Goal: Task Accomplishment & Management: Manage account settings

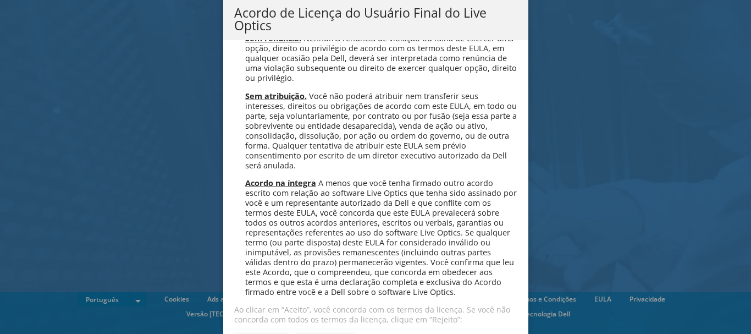
scroll to position [4394, 0]
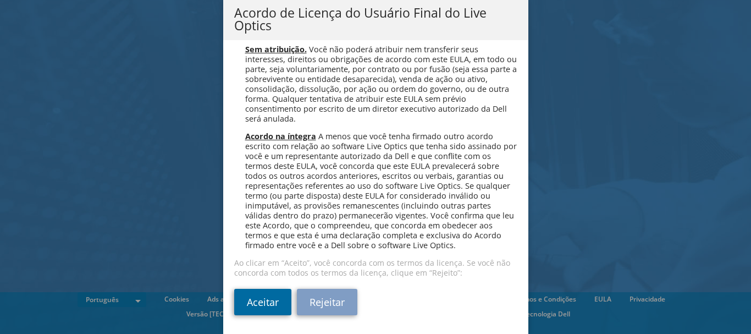
click at [265, 307] on link "Aceitar" at bounding box center [262, 302] width 57 height 26
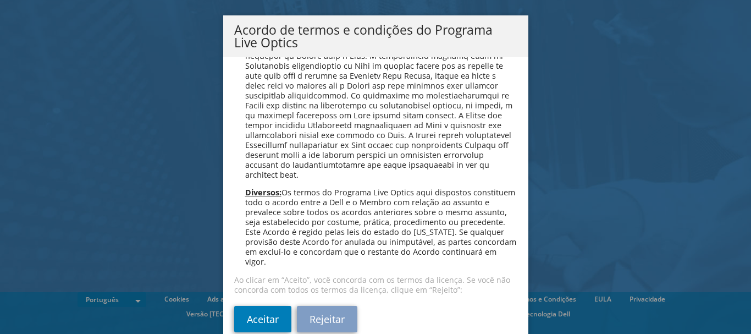
scroll to position [35, 0]
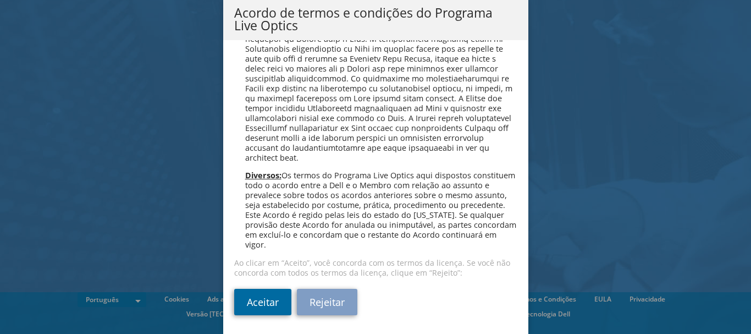
click at [254, 308] on link "Aceitar" at bounding box center [262, 302] width 57 height 26
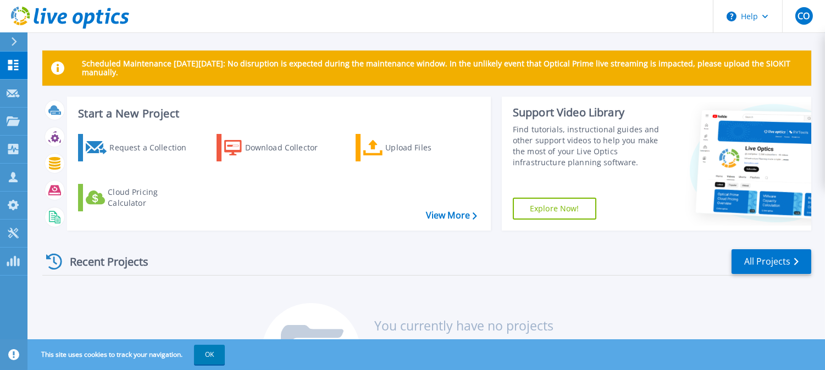
drag, startPoint x: 670, startPoint y: 7, endPoint x: 139, endPoint y: 320, distance: 616.5
click at [139, 320] on div "Recent Projects All Projects You currently have no projects Projects will appea…" at bounding box center [426, 327] width 769 height 174
click at [12, 91] on icon at bounding box center [13, 94] width 13 height 8
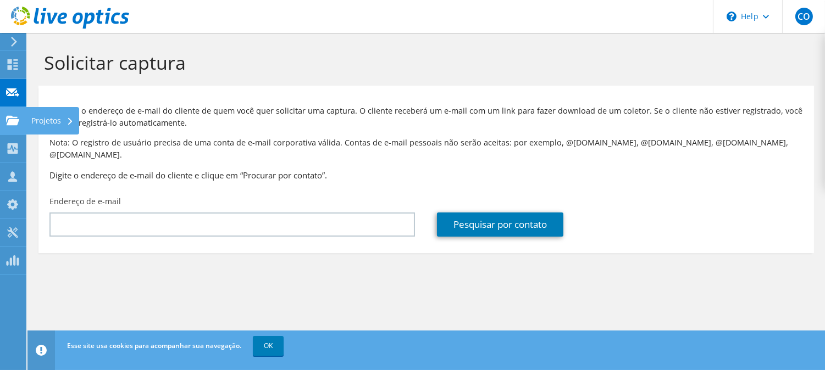
click at [13, 116] on icon at bounding box center [12, 120] width 13 height 10
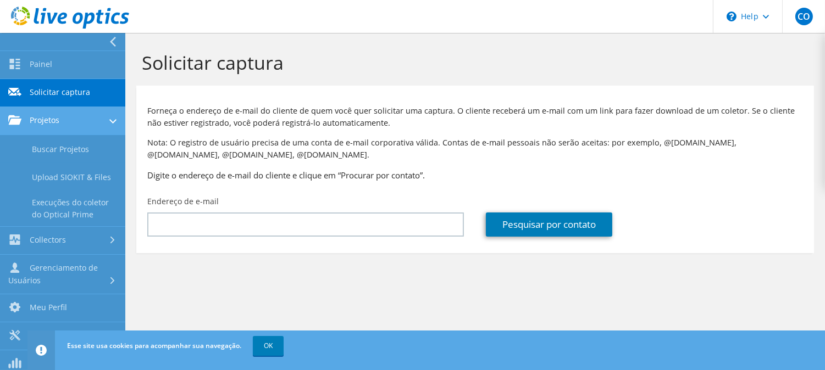
click at [103, 121] on link "Projetos" at bounding box center [62, 121] width 125 height 28
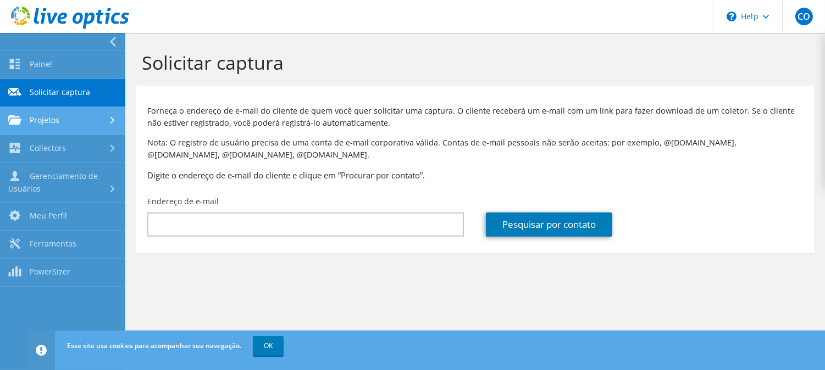
click at [103, 121] on link "Projetos" at bounding box center [62, 121] width 125 height 28
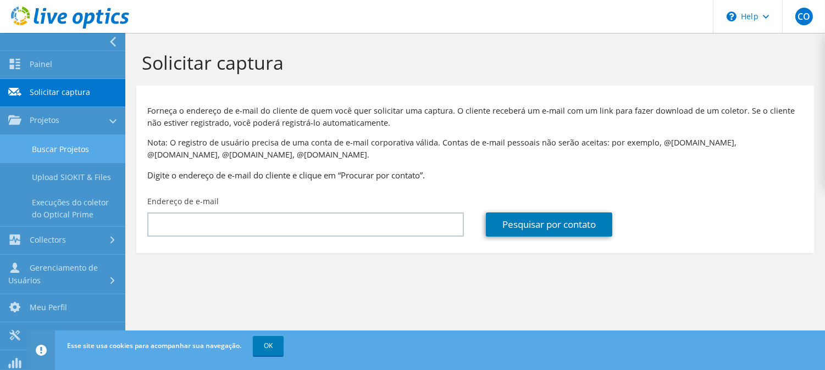
click at [60, 143] on link "Buscar Projetos" at bounding box center [62, 149] width 125 height 28
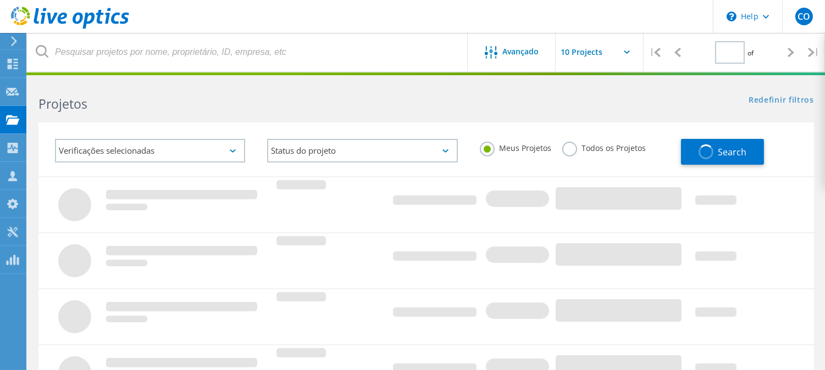
type input "1"
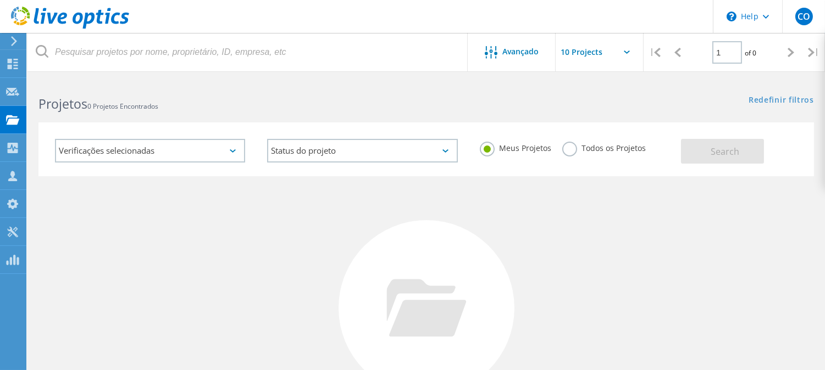
click at [569, 150] on label "Todos os Projetos" at bounding box center [604, 147] width 84 height 10
click at [0, 0] on input "Todos os Projetos" at bounding box center [0, 0] width 0 height 0
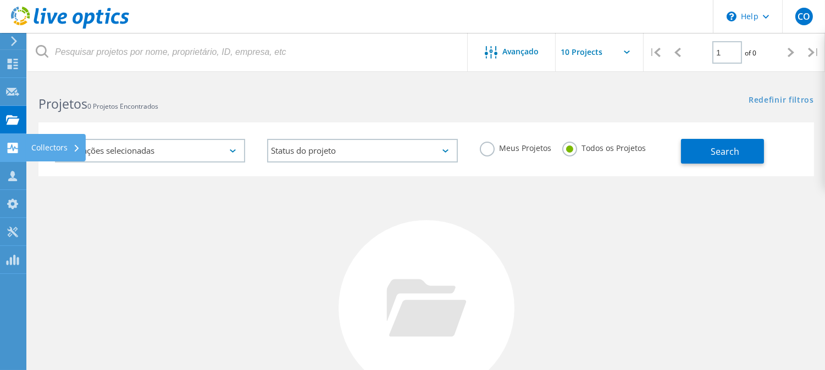
click at [38, 152] on div "Collectors" at bounding box center [55, 148] width 49 height 8
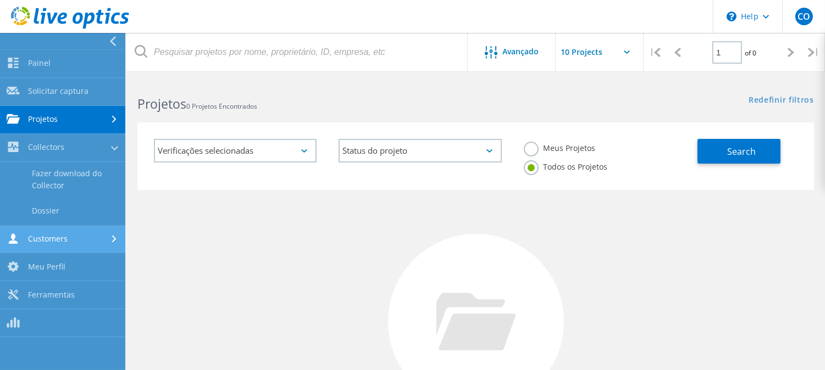
click at [59, 237] on link "Customers" at bounding box center [62, 240] width 125 height 28
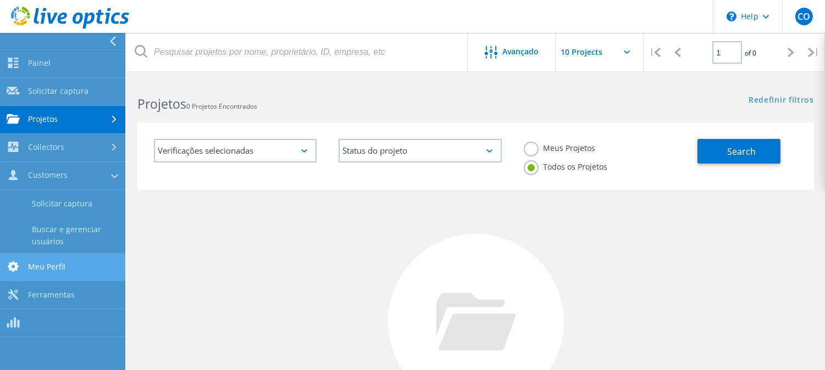
click at [46, 261] on link "Meu Perfil" at bounding box center [62, 268] width 125 height 28
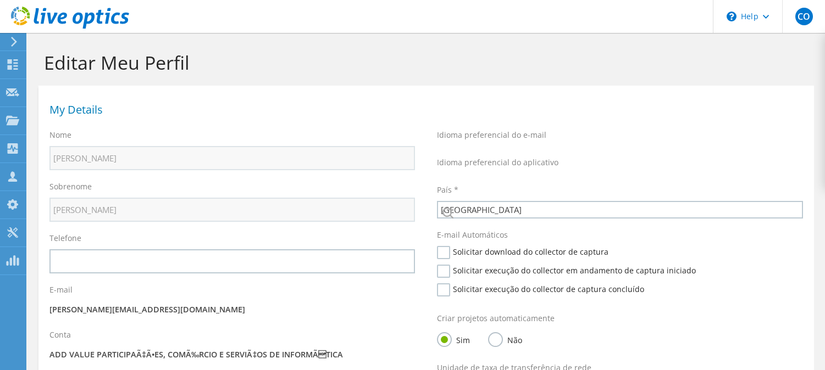
select select "30"
click at [54, 235] on label "Telefone" at bounding box center [65, 238] width 32 height 11
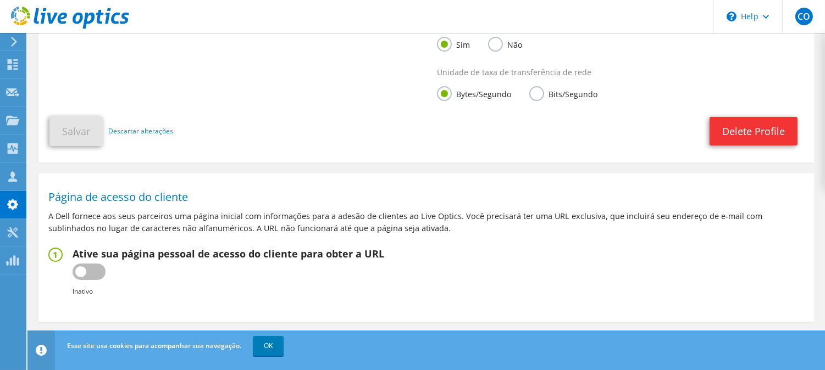
scroll to position [358, 0]
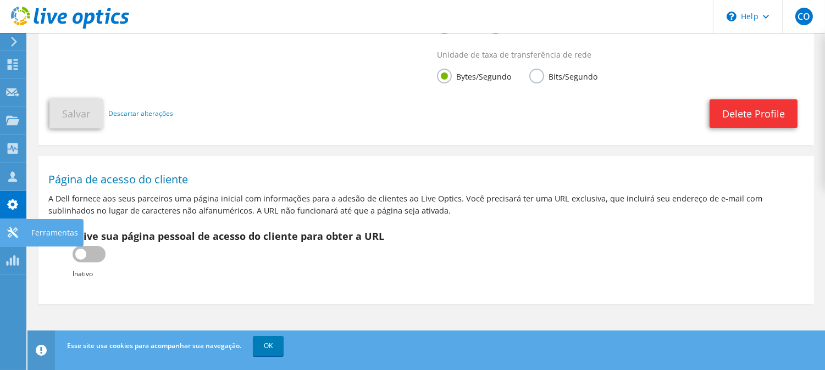
click at [16, 231] on icon at bounding box center [12, 233] width 13 height 10
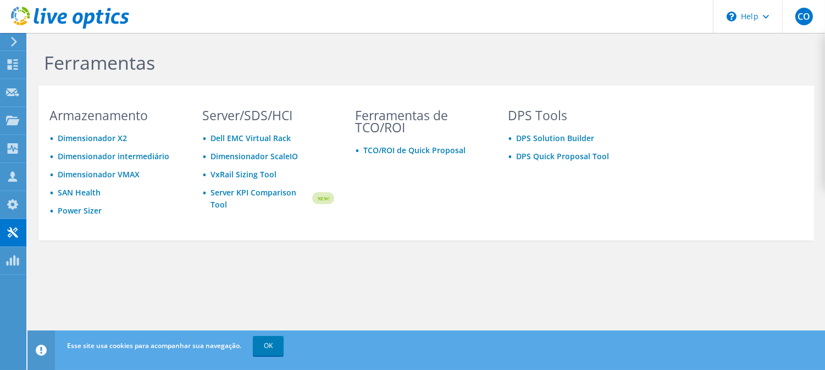
click at [16, 41] on icon at bounding box center [14, 42] width 8 height 10
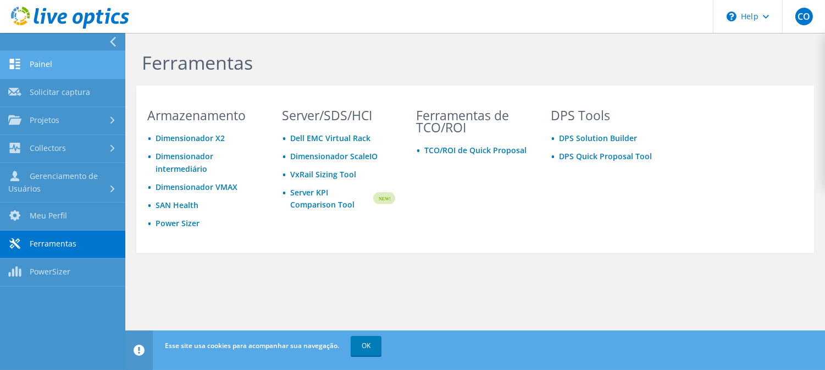
click at [35, 61] on link "Painel" at bounding box center [62, 65] width 125 height 28
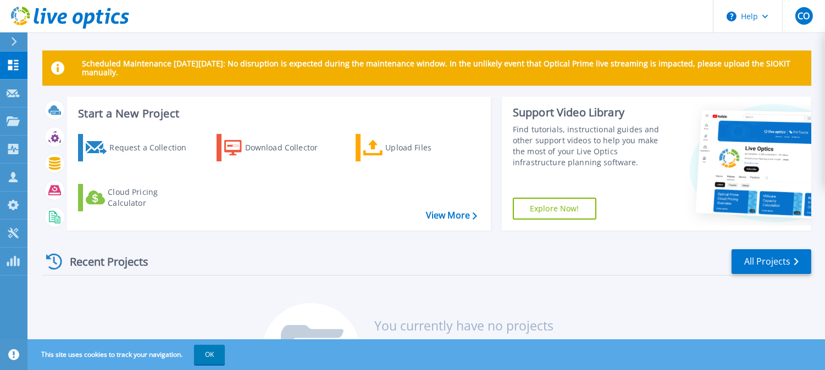
click at [10, 37] on div at bounding box center [19, 41] width 18 height 19
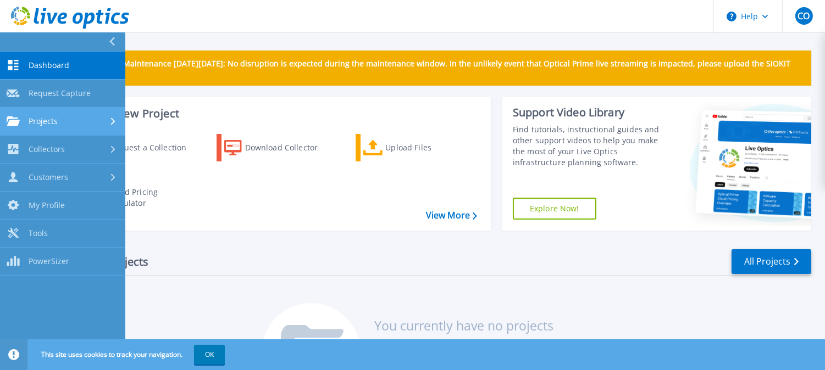
click at [67, 121] on div "Projects" at bounding box center [63, 122] width 112 height 10
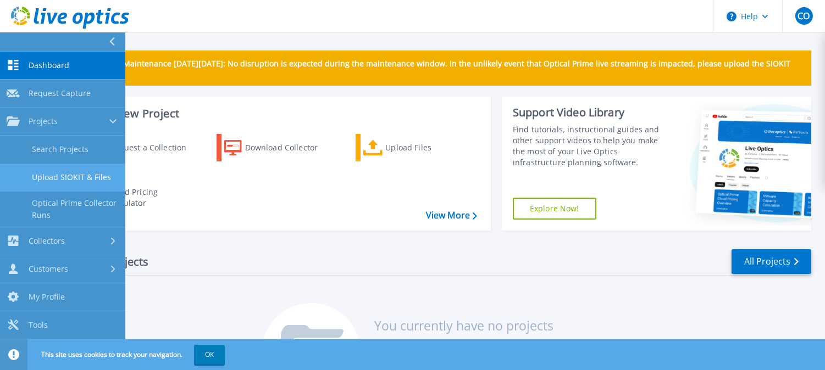
click at [54, 178] on link "Upload SIOKIT & Files" at bounding box center [62, 178] width 125 height 28
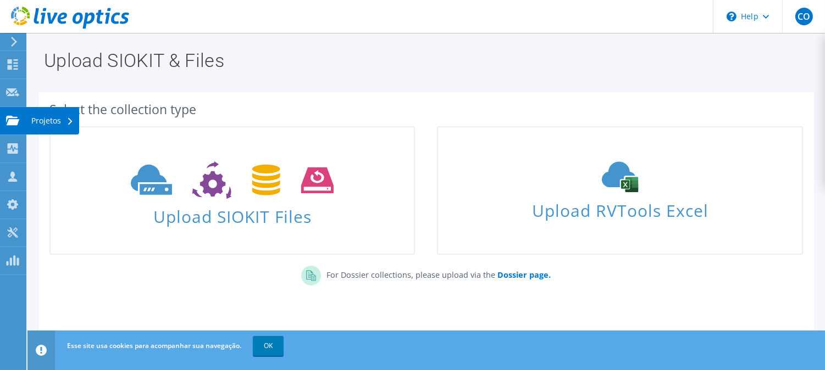
click at [30, 123] on div "Projetos" at bounding box center [52, 120] width 53 height 27
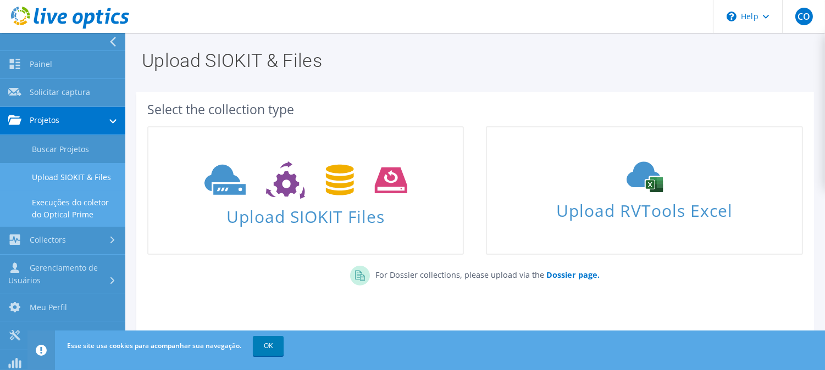
click at [67, 212] on link "Execuções do coletor do Optical Prime" at bounding box center [62, 208] width 125 height 35
